Goal: Task Accomplishment & Management: Use online tool/utility

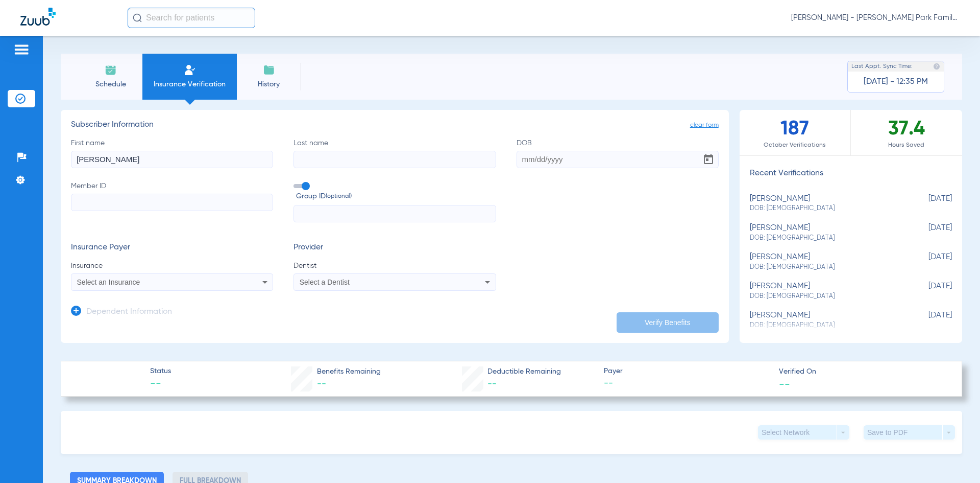
type input "[PERSON_NAME]"
drag, startPoint x: 524, startPoint y: 157, endPoint x: 536, endPoint y: 140, distance: 20.5
click at [524, 157] on input "DOB Required" at bounding box center [618, 159] width 202 height 17
click at [522, 164] on input "DOB Required" at bounding box center [618, 159] width 202 height 17
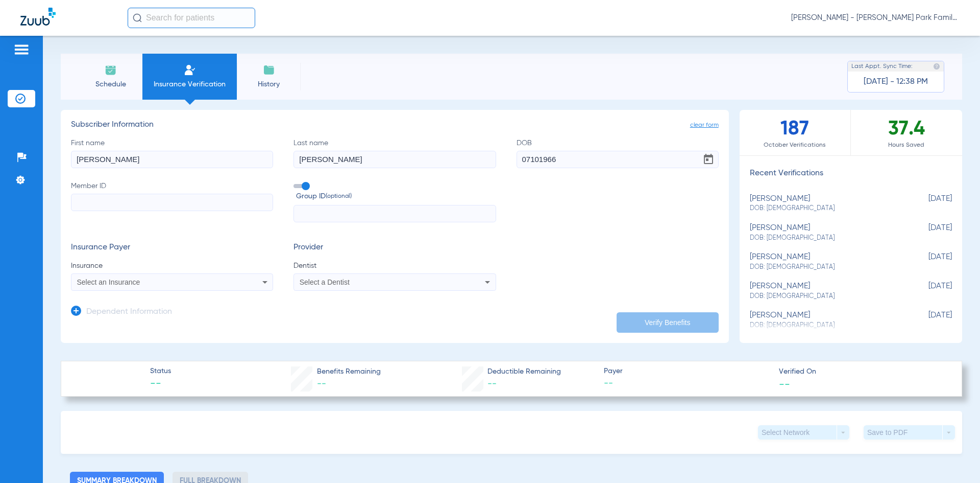
type input "[DATE]"
click at [170, 199] on input "Member ID Required" at bounding box center [172, 202] width 202 height 17
paste input "08083962549"
type input "08083962549"
click at [206, 299] on app-dependent-form "Dependent Information" at bounding box center [395, 308] width 648 height 34
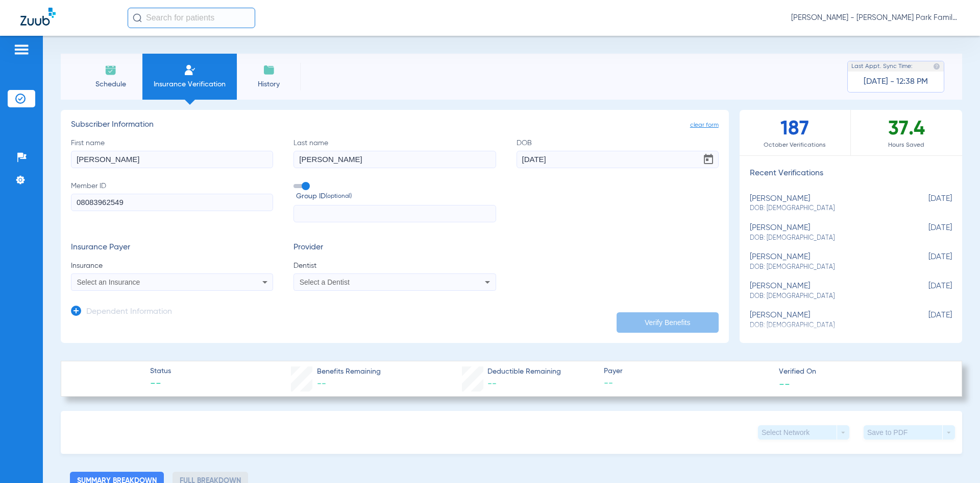
drag, startPoint x: 206, startPoint y: 292, endPoint x: 205, endPoint y: 284, distance: 8.2
click at [205, 292] on app-dependent-form "Dependent Information" at bounding box center [395, 308] width 648 height 34
click at [205, 284] on div "Select an Insurance" at bounding box center [153, 281] width 153 height 7
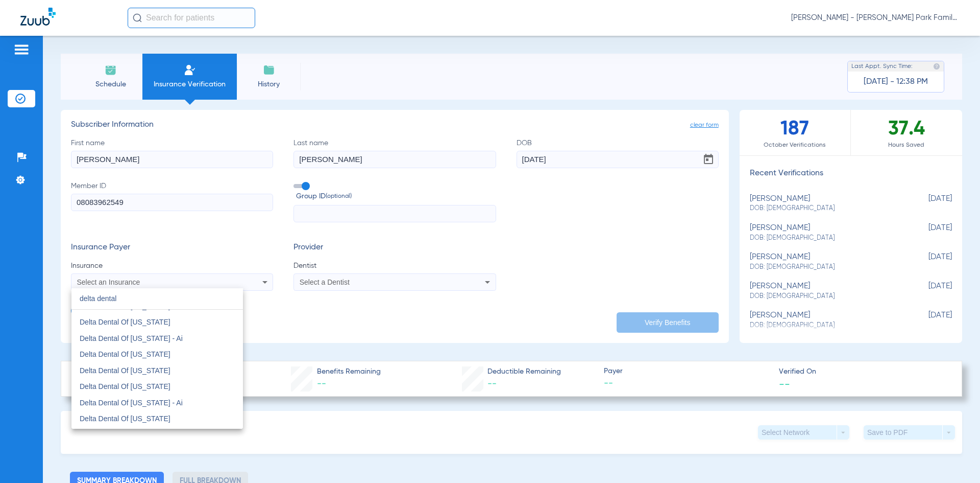
scroll to position [357, 0]
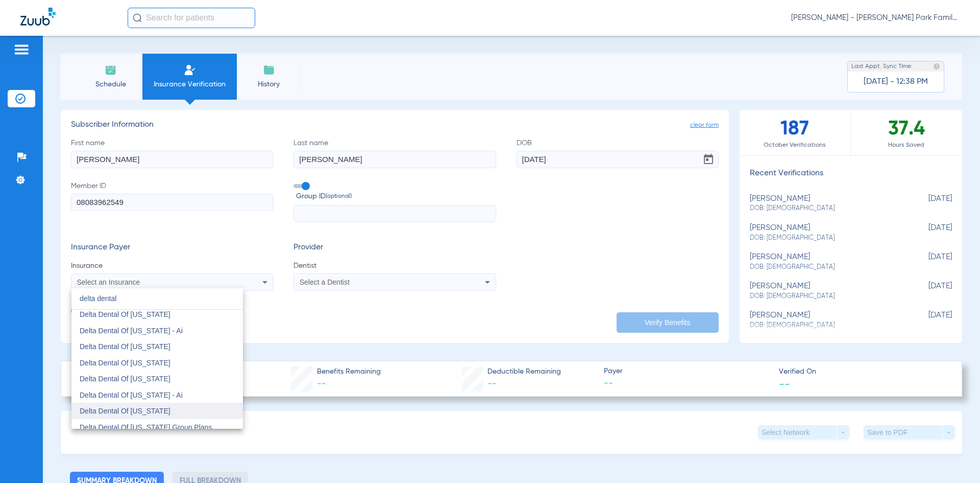
type input "delta dental"
click at [170, 408] on mat-option "Delta Dental Of [US_STATE]" at bounding box center [157, 410] width 172 height 16
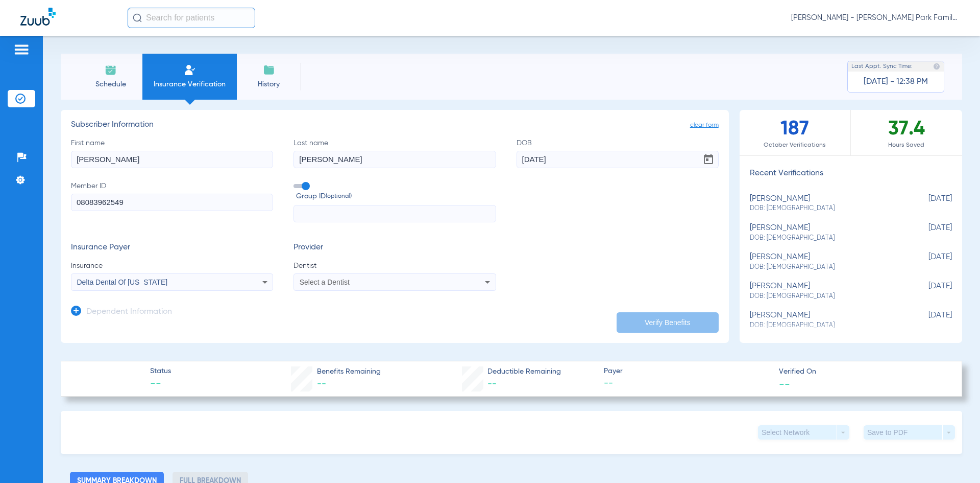
click at [419, 281] on div "Select a Dentist" at bounding box center [376, 281] width 153 height 7
type input "niel"
click at [418, 317] on mat-option "[PERSON_NAME] 1306285838" at bounding box center [379, 317] width 172 height 16
click at [668, 325] on button "Verify Benefits" at bounding box center [668, 322] width 102 height 20
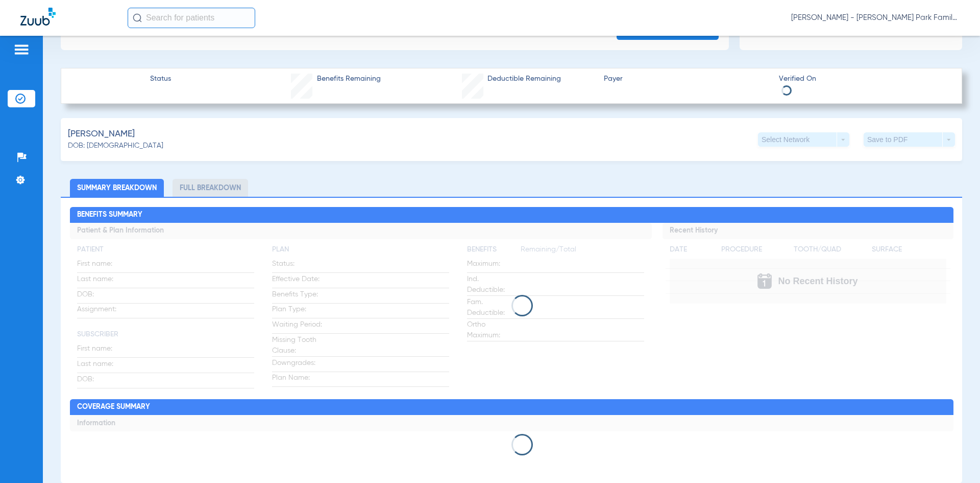
scroll to position [255, 0]
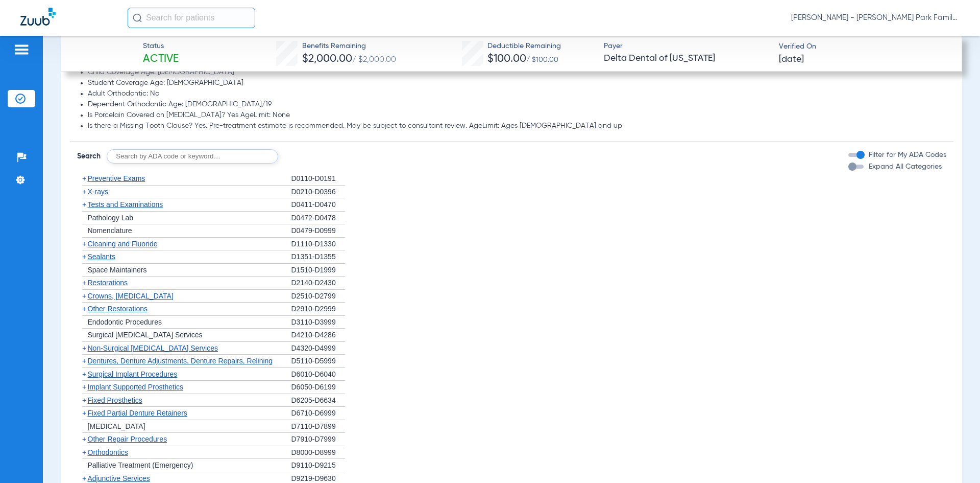
scroll to position [979, 0]
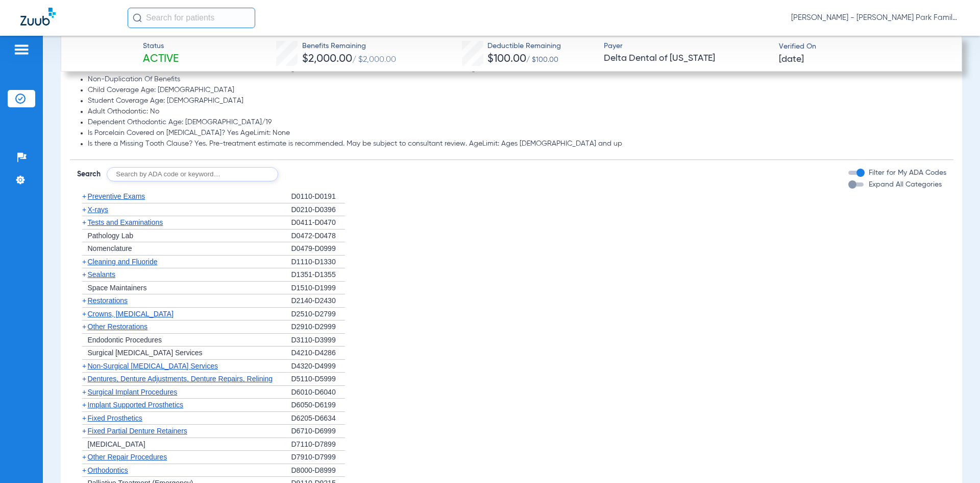
click at [81, 196] on span "+" at bounding box center [82, 196] width 11 height 13
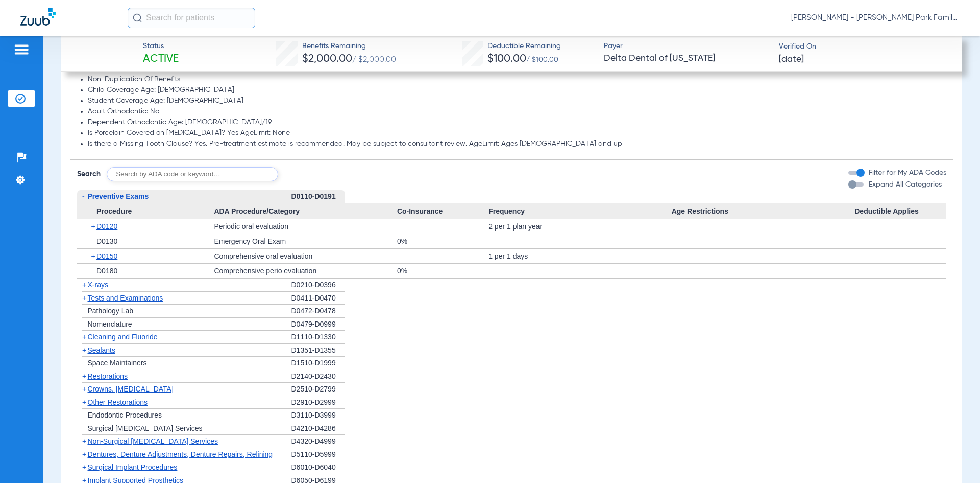
click at [84, 336] on span "+" at bounding box center [84, 336] width 4 height 8
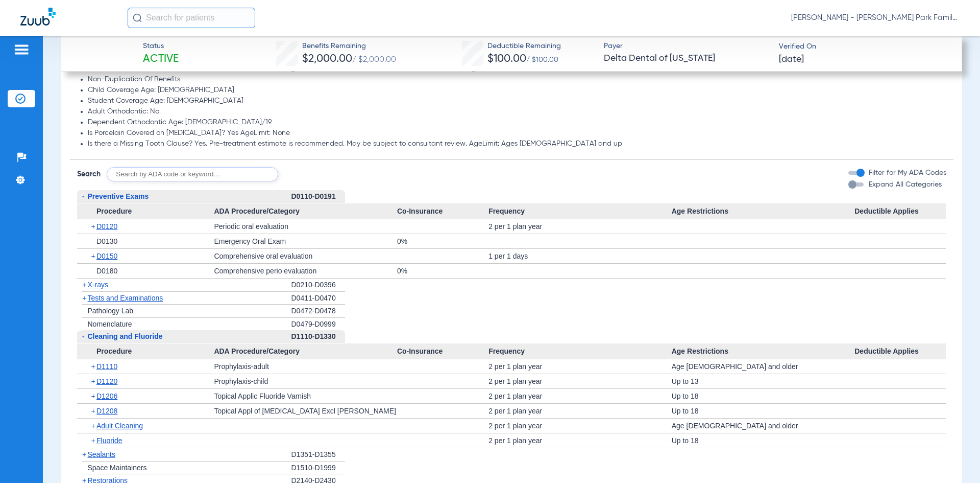
click at [94, 367] on span "+" at bounding box center [94, 366] width 6 height 14
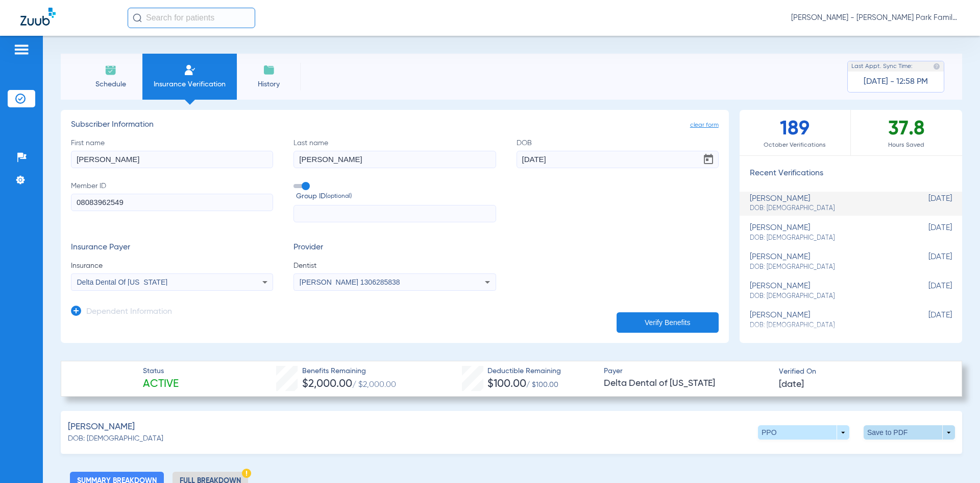
scroll to position [102, 0]
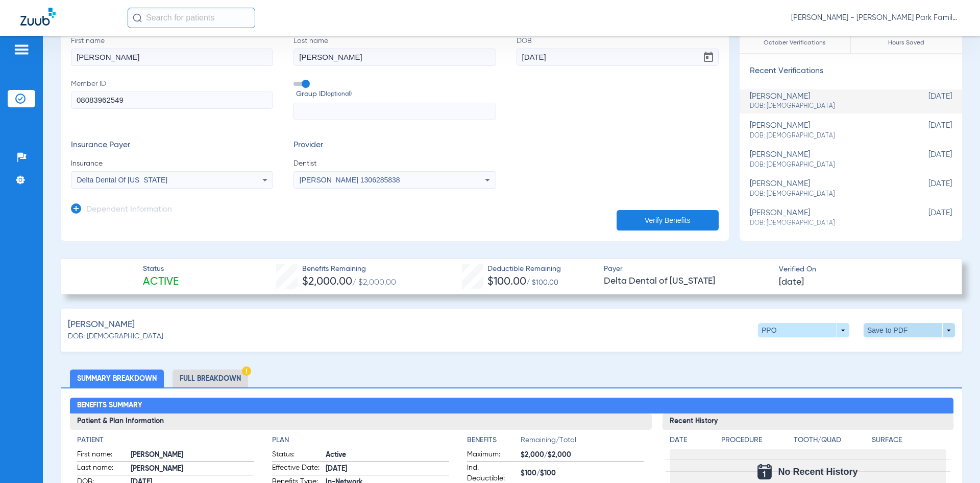
click at [898, 333] on span at bounding box center [910, 330] width 25 height 25
drag, startPoint x: 827, startPoint y: 350, endPoint x: 855, endPoint y: 346, distance: 27.9
click at [827, 350] on span "Save to PDF" at bounding box center [825, 349] width 40 height 7
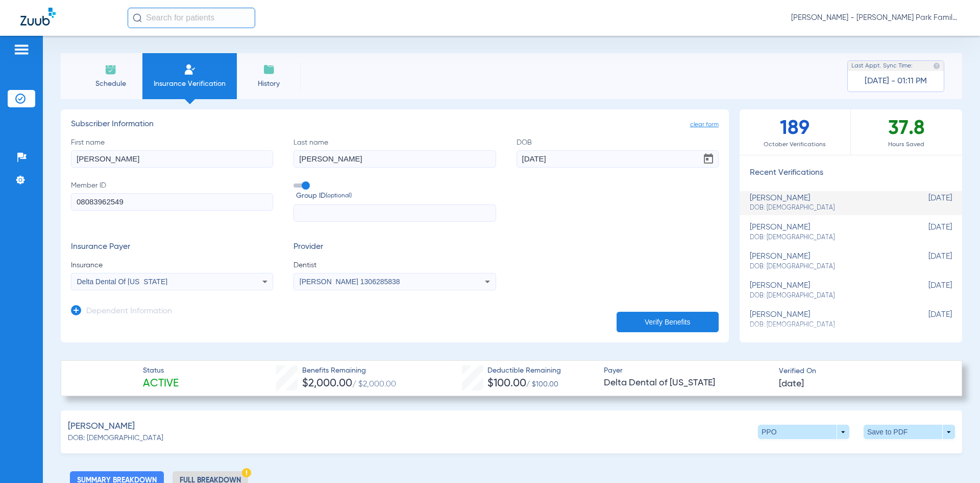
scroll to position [0, 0]
click at [101, 79] on span "Schedule" at bounding box center [110, 84] width 49 height 10
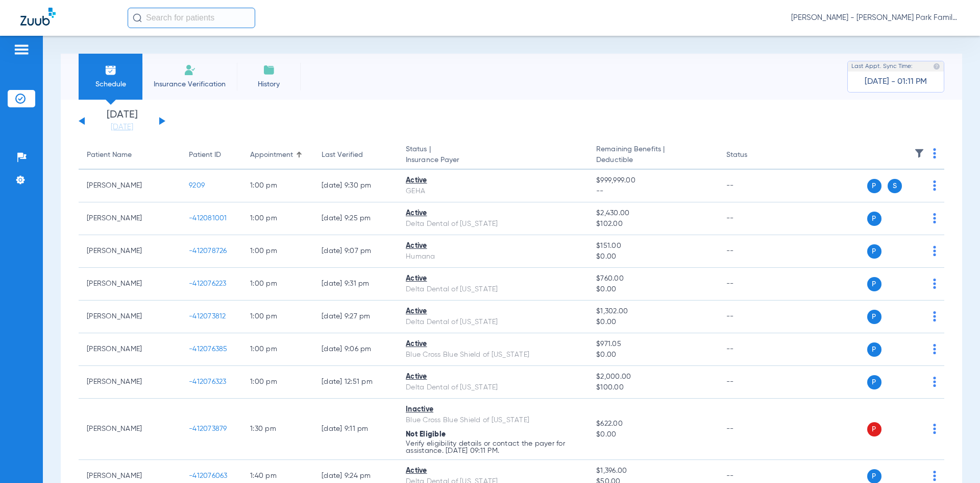
click at [163, 123] on div "[DATE] [DATE] [DATE] [DATE] [DATE] [DATE] [DATE] [DATE] [DATE] [DATE] [DATE] [D…" at bounding box center [122, 121] width 87 height 22
click at [161, 122] on button at bounding box center [162, 121] width 6 height 8
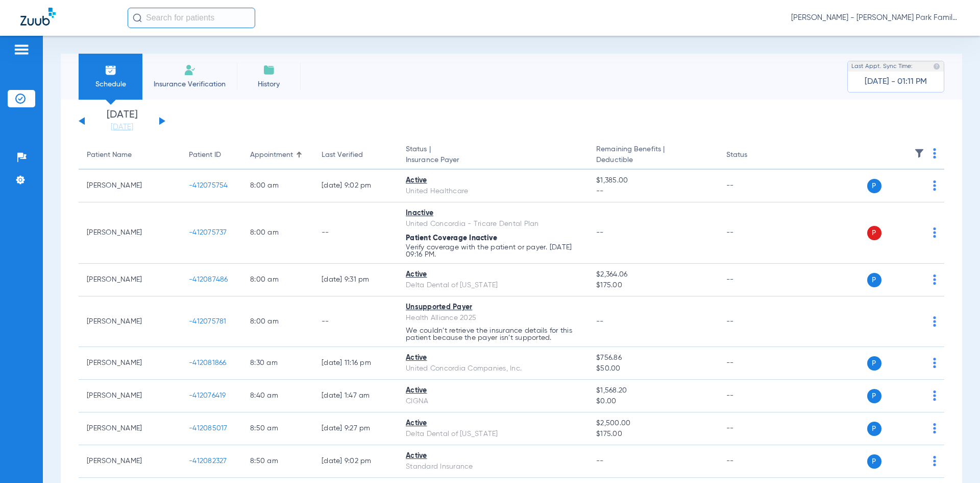
click at [914, 153] on img at bounding box center [919, 153] width 10 height 10
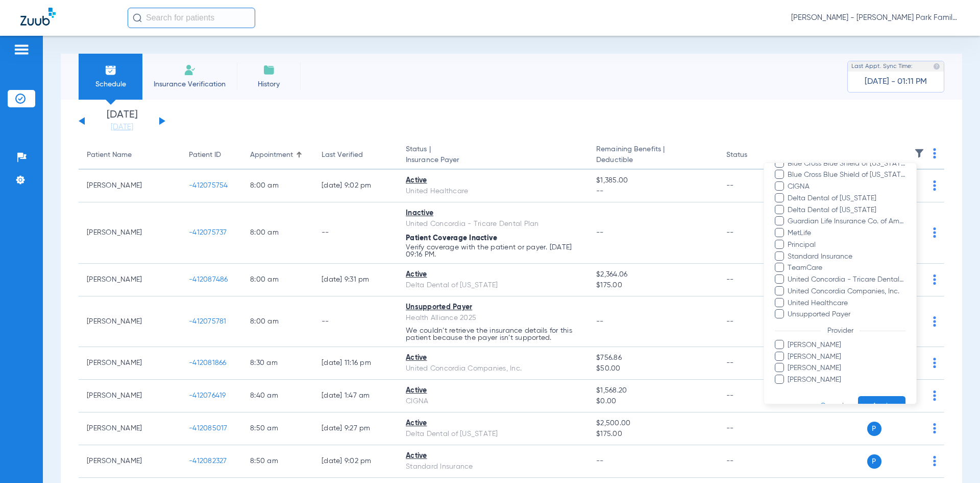
scroll to position [201, 0]
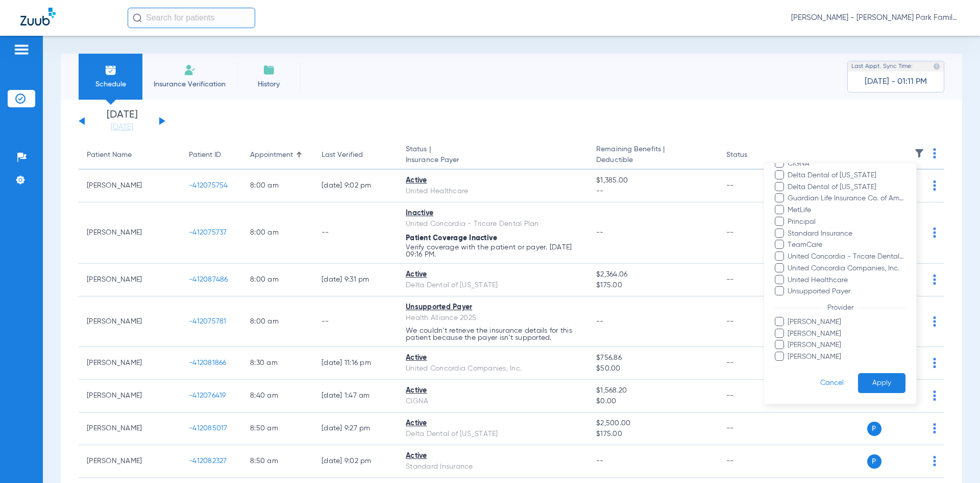
click at [779, 354] on span at bounding box center [779, 355] width 9 height 9
click at [789, 364] on input "[PERSON_NAME]" at bounding box center [789, 364] width 0 height 0
click at [887, 384] on button "Apply" at bounding box center [881, 383] width 47 height 20
